Goal: Task Accomplishment & Management: Use online tool/utility

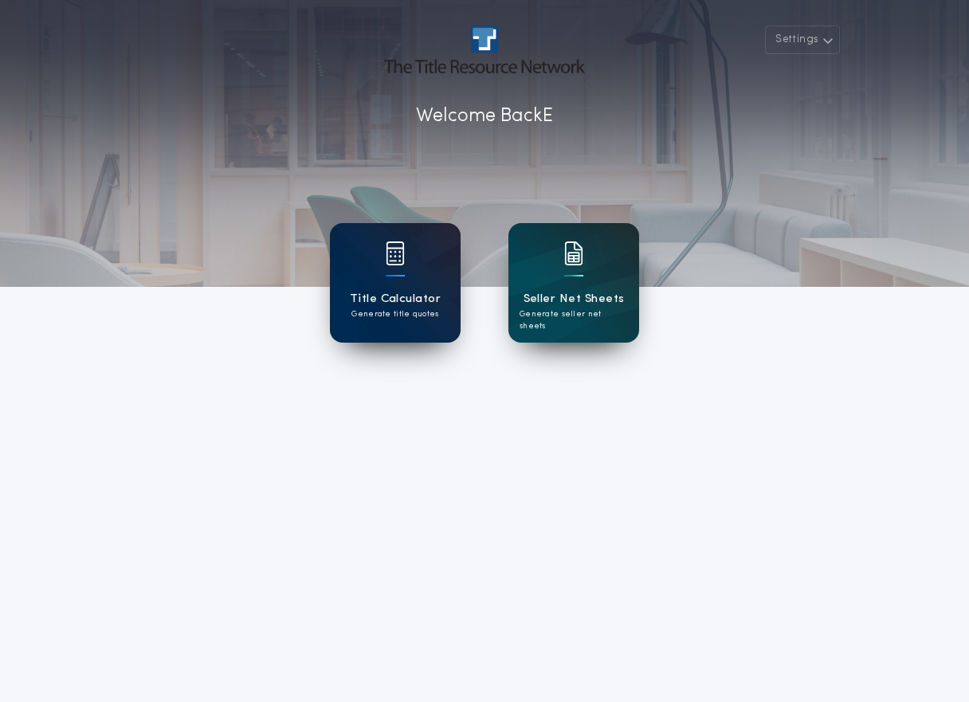
click at [416, 255] on div "Title Calculator Generate title quotes" at bounding box center [395, 283] width 131 height 120
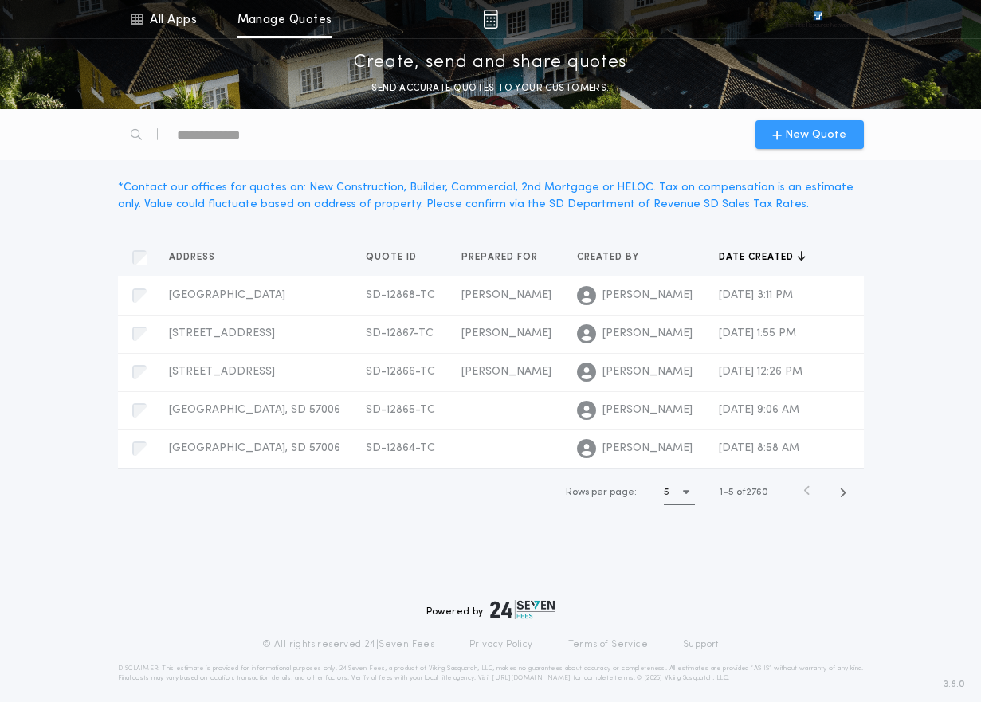
click at [795, 127] on span "New Quote" at bounding box center [815, 135] width 61 height 17
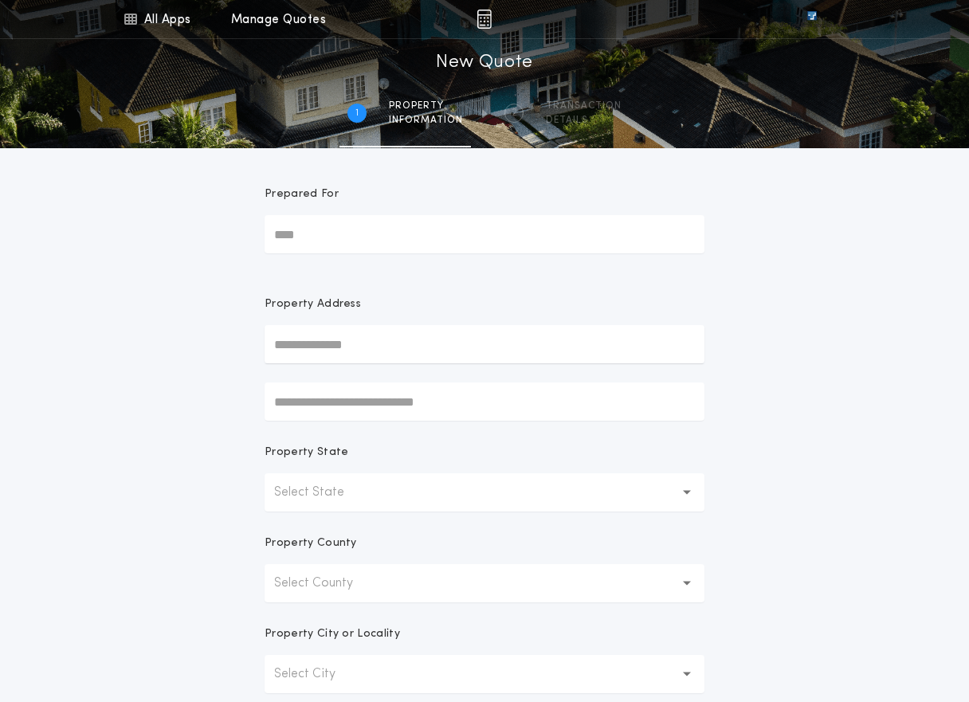
click at [349, 350] on input "text" at bounding box center [485, 344] width 440 height 38
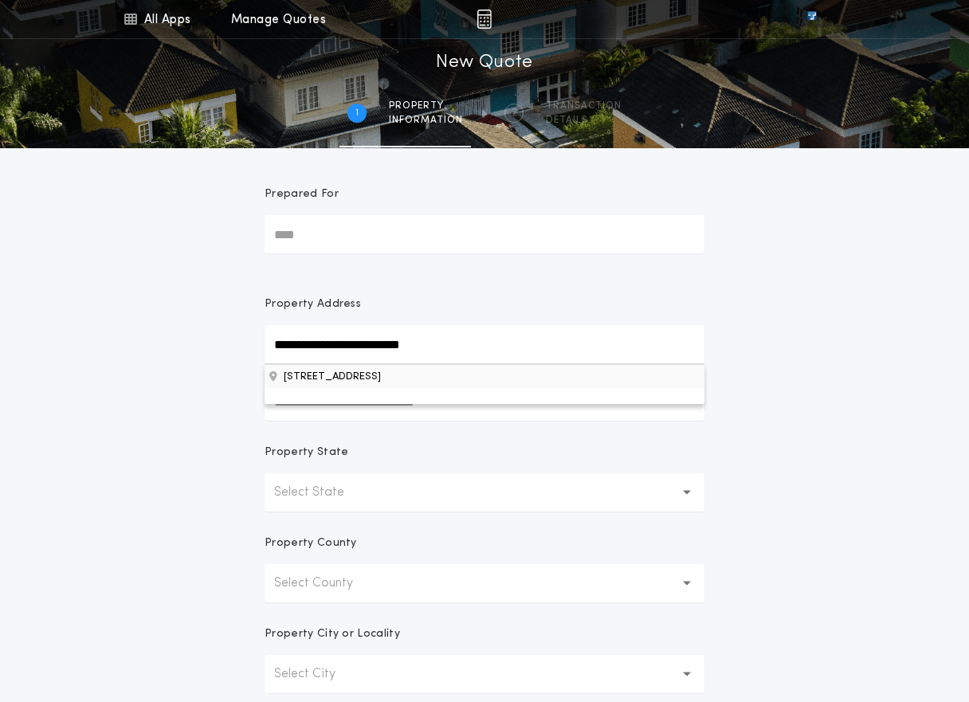
click at [355, 378] on button "[STREET_ADDRESS]" at bounding box center [485, 376] width 440 height 24
type input "**********"
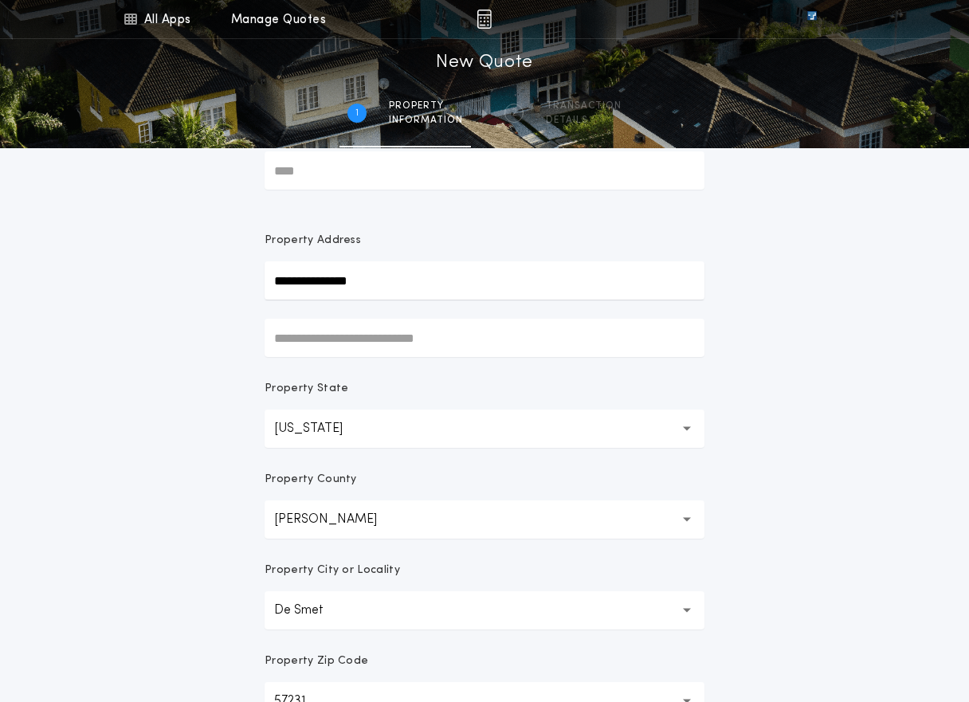
scroll to position [319, 0]
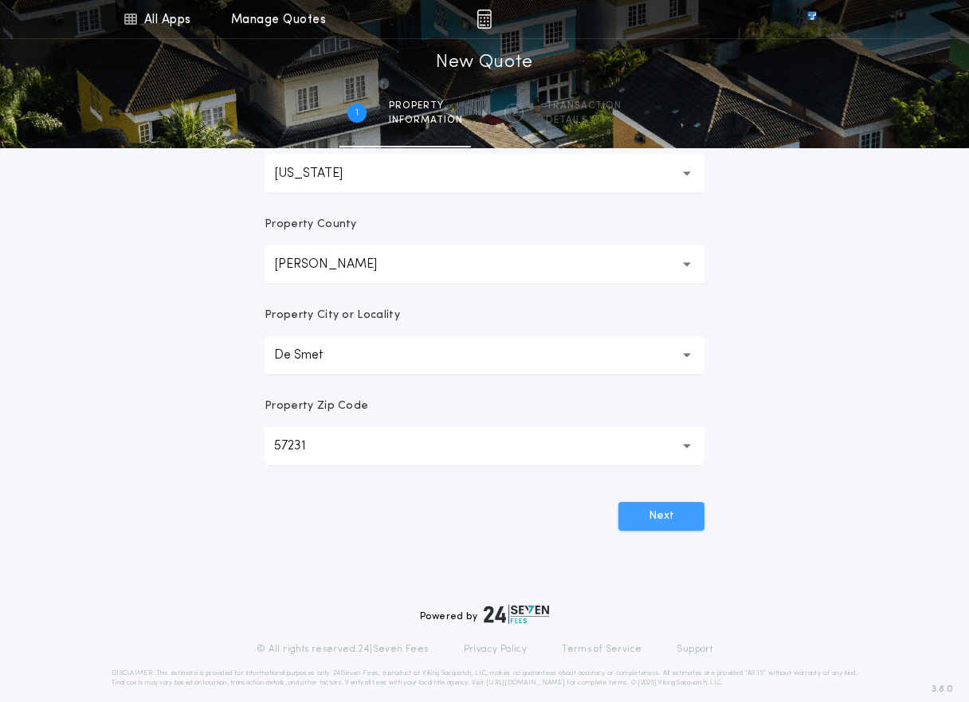
click at [657, 512] on button "Next" at bounding box center [661, 516] width 86 height 29
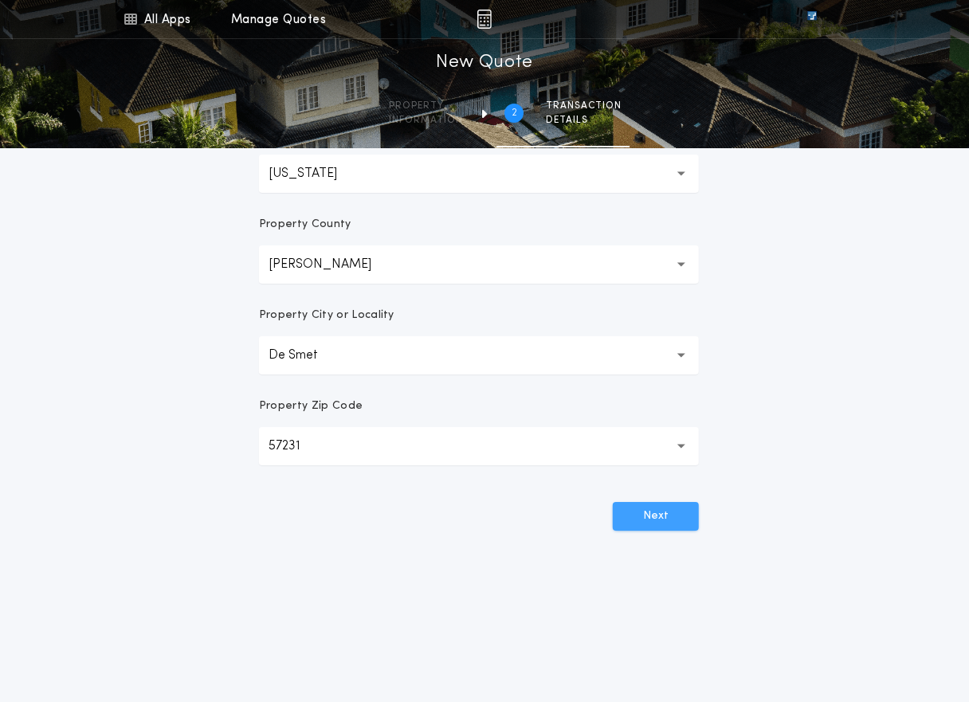
scroll to position [0, 0]
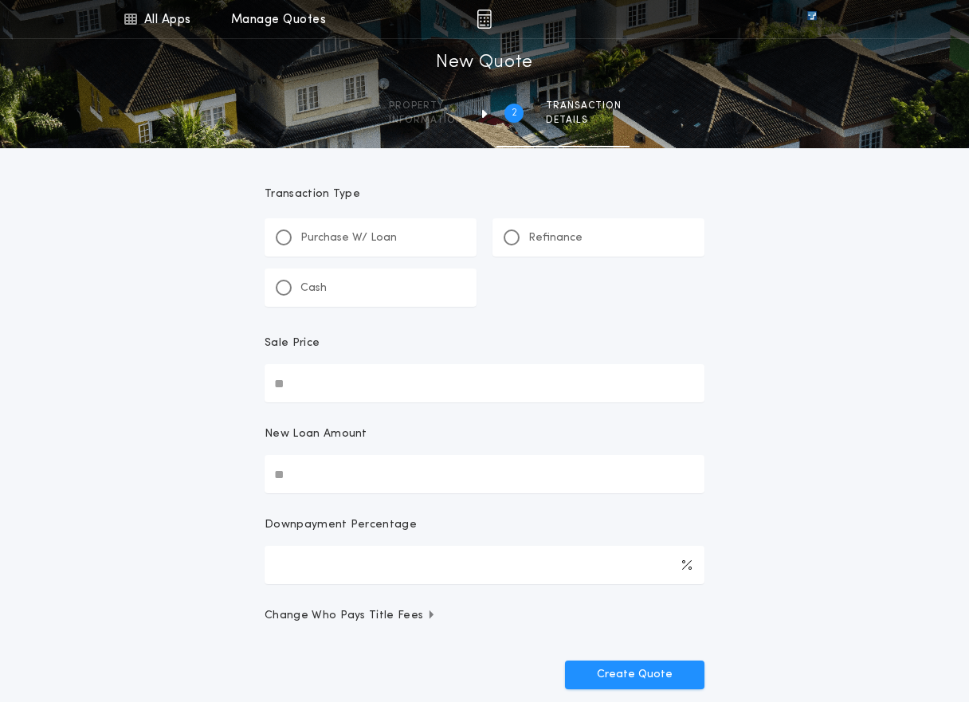
click at [355, 251] on div "Purchase W/ Loan" at bounding box center [371, 237] width 212 height 38
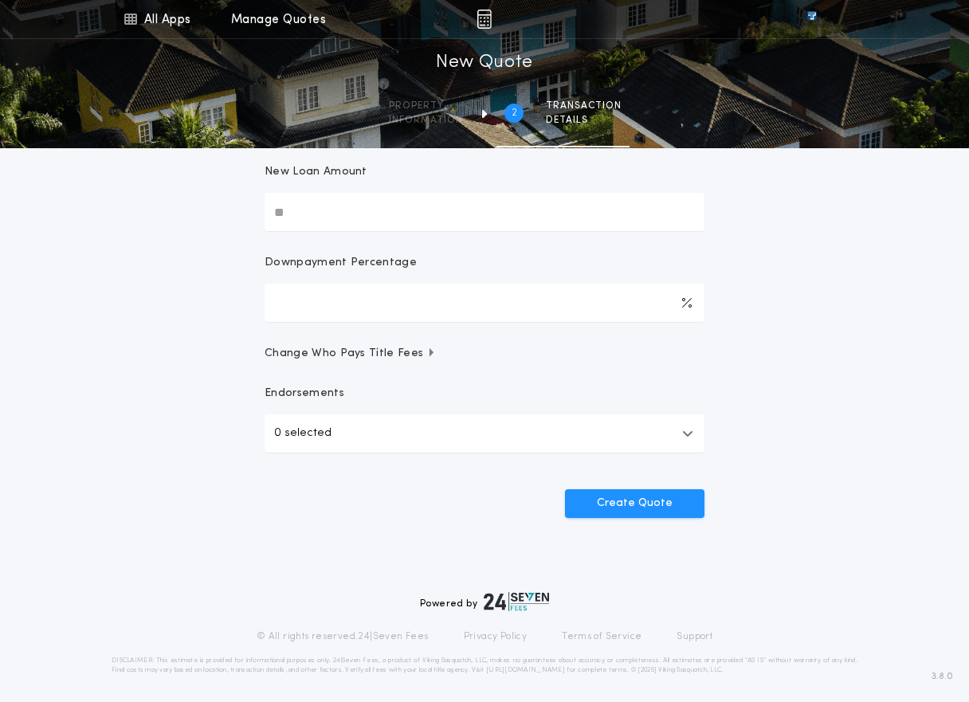
scroll to position [267, 0]
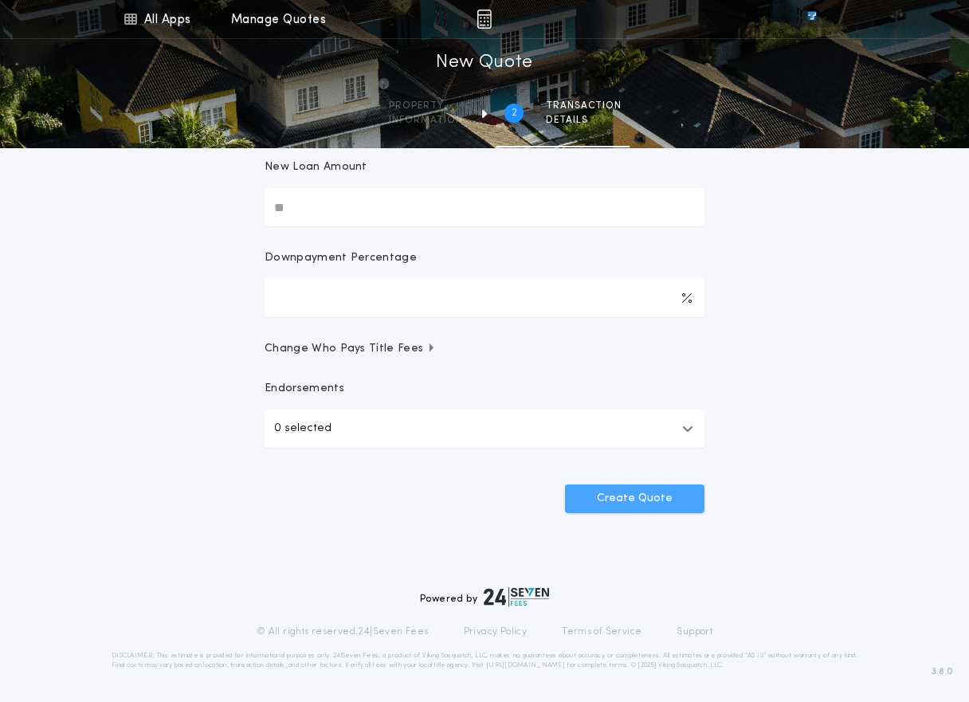
click at [617, 501] on button "Create Quote" at bounding box center [634, 498] width 139 height 29
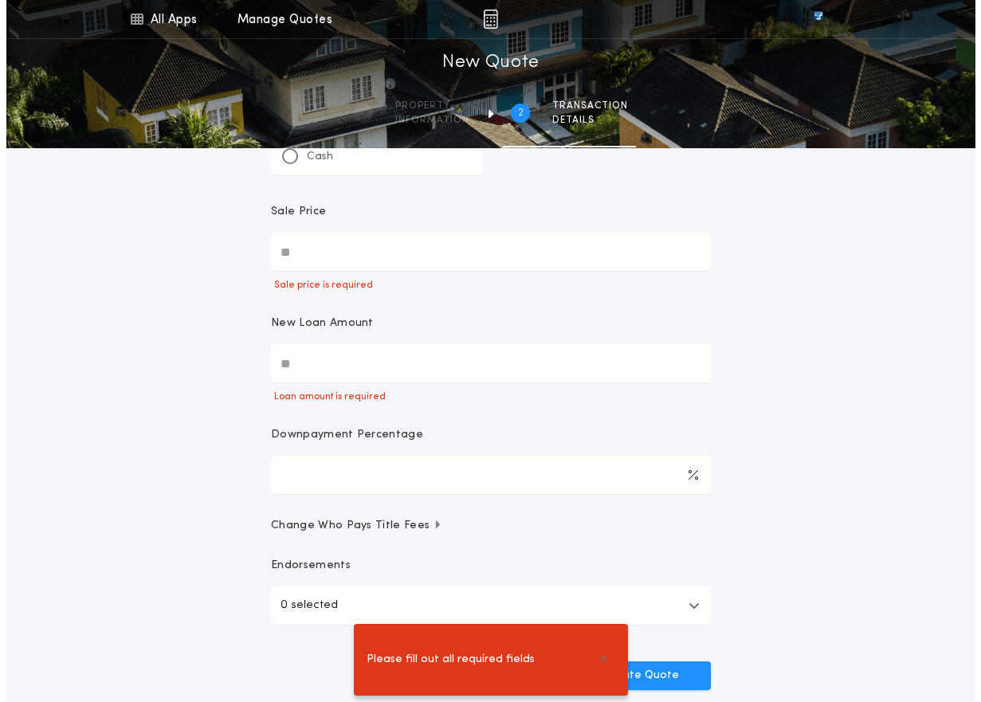
scroll to position [0, 0]
